Goal: Navigation & Orientation: Find specific page/section

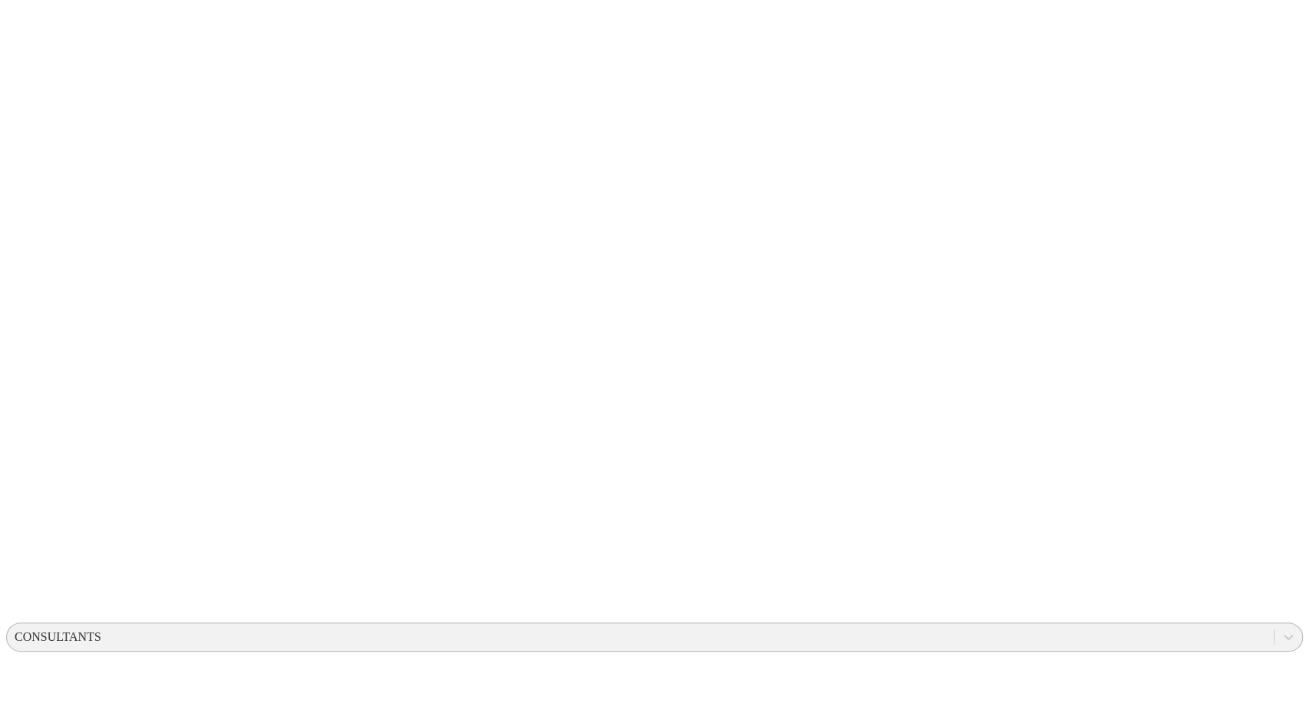
click at [101, 630] on div "CONSULTANTS" at bounding box center [58, 637] width 87 height 14
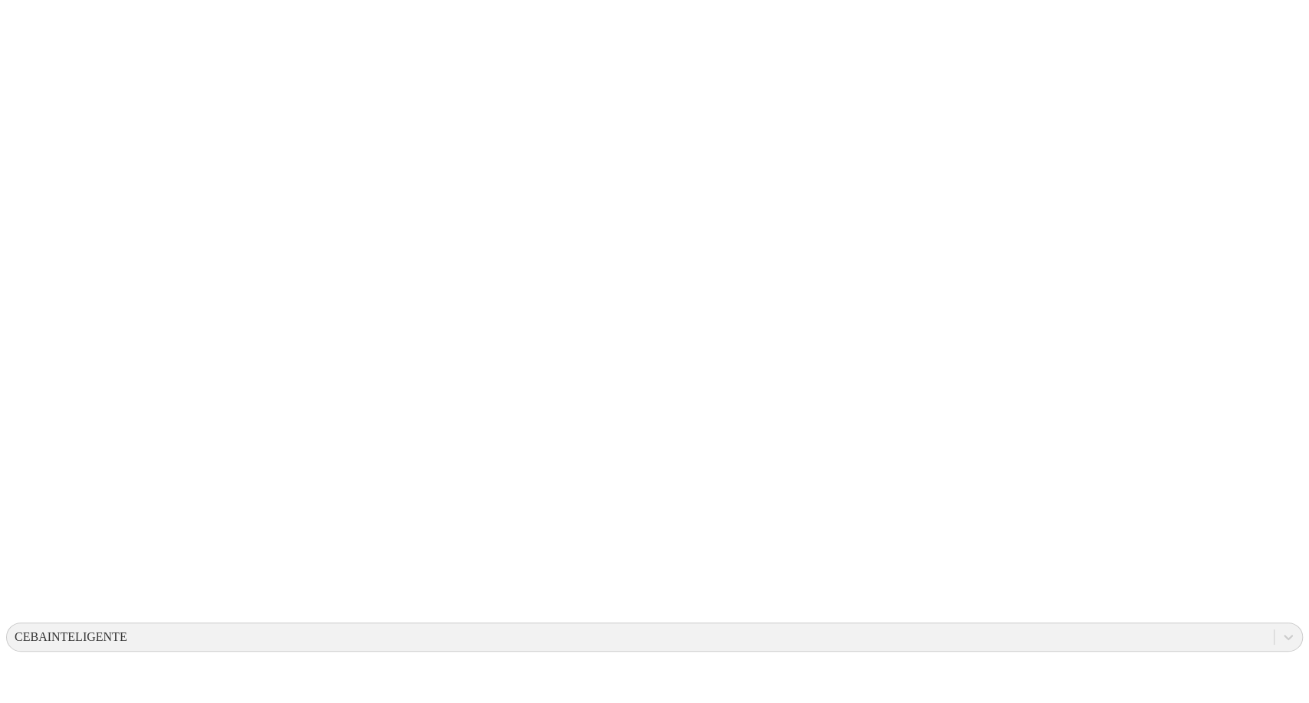
click at [42, 37] on icon at bounding box center [30, 313] width 48 height 614
click at [25, 26] on icon at bounding box center [30, 313] width 48 height 614
click at [127, 630] on div "CEBAINTELIGENTE" at bounding box center [71, 637] width 113 height 14
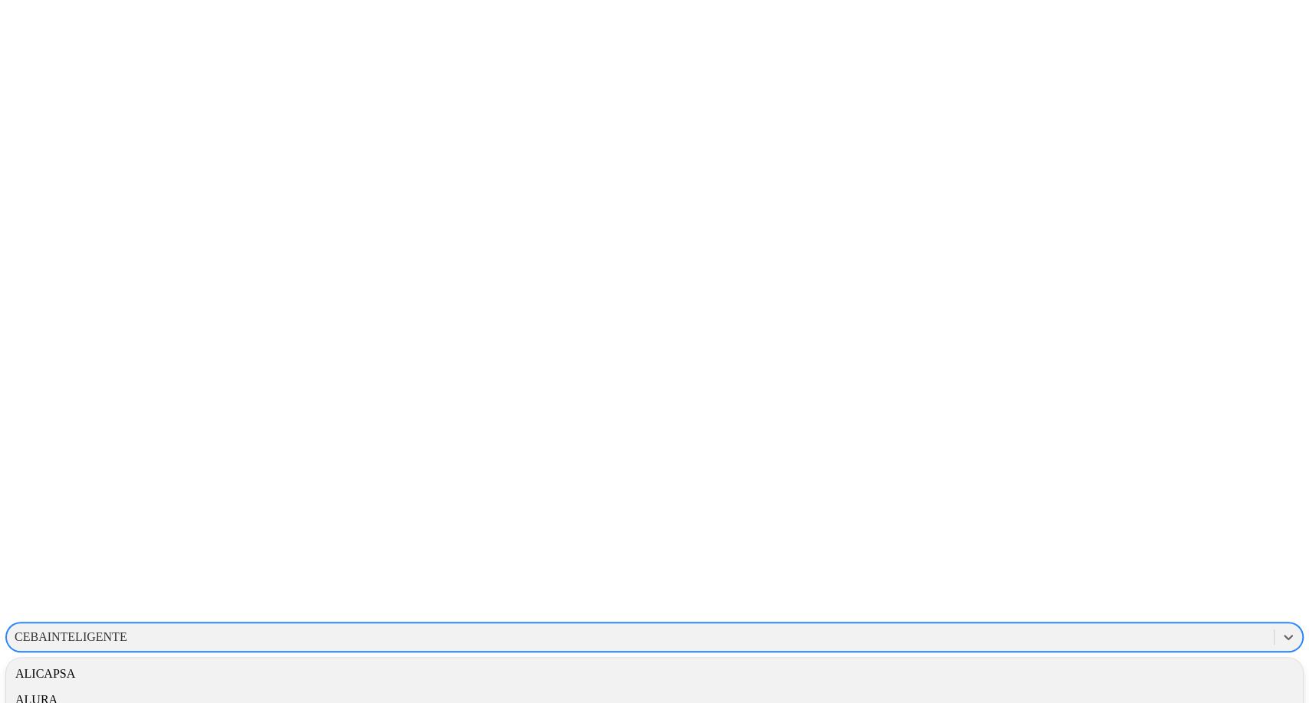
click at [987, 626] on div "CONSULTANTS" at bounding box center [640, 637] width 1267 height 23
click at [1111, 687] on div "ALURA" at bounding box center [654, 700] width 1297 height 26
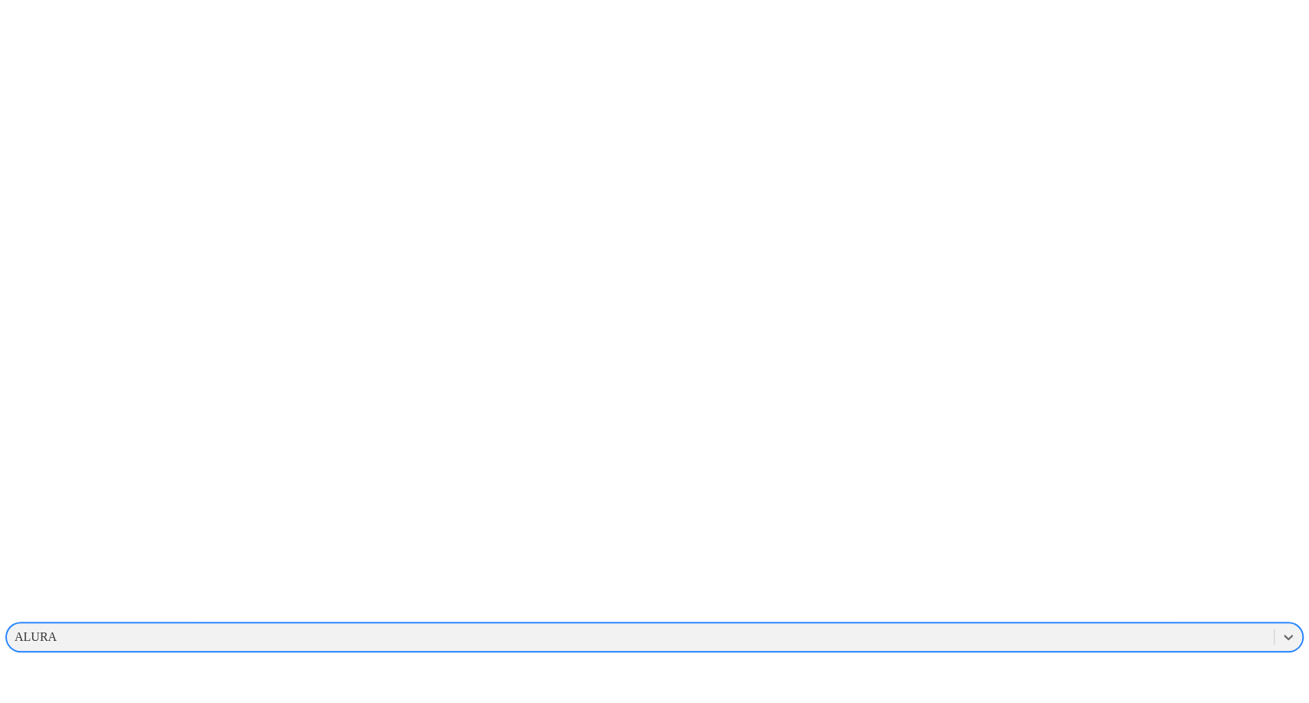
click at [1019, 626] on div "ALURA" at bounding box center [640, 637] width 1267 height 23
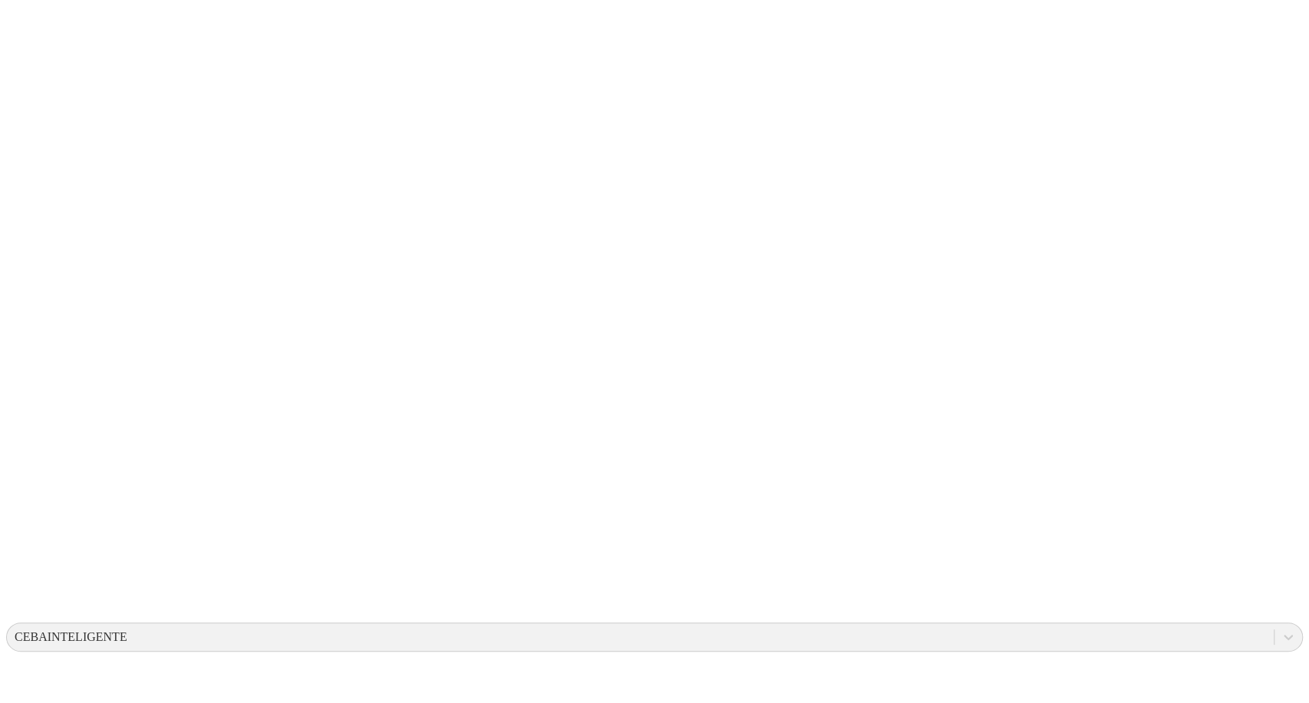
click at [30, 18] on icon at bounding box center [30, 313] width 48 height 614
